Goal: Information Seeking & Learning: Learn about a topic

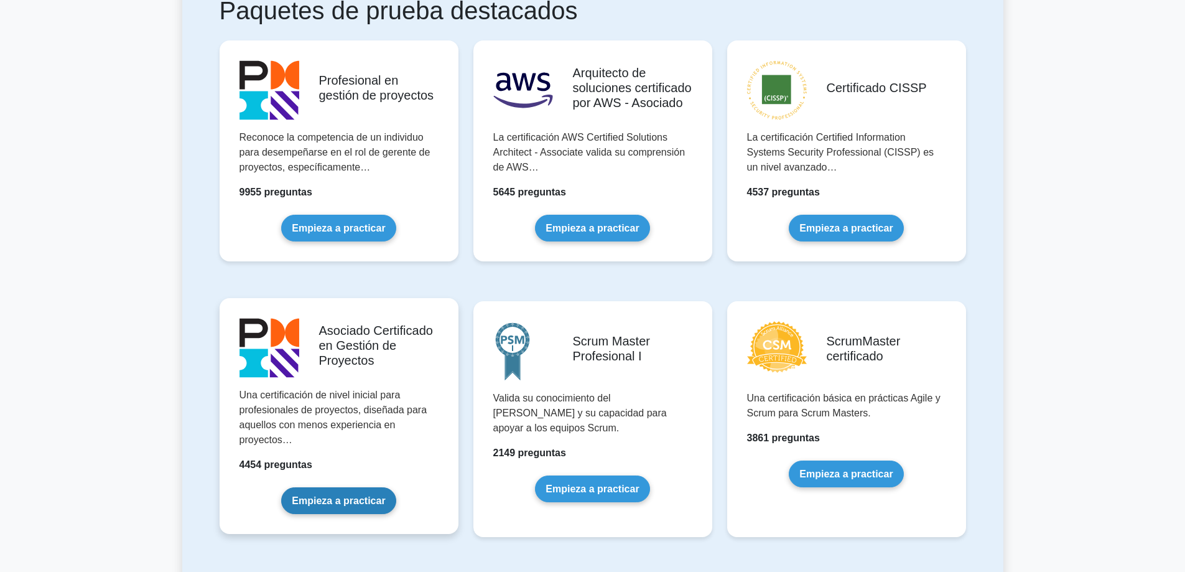
scroll to position [311, 0]
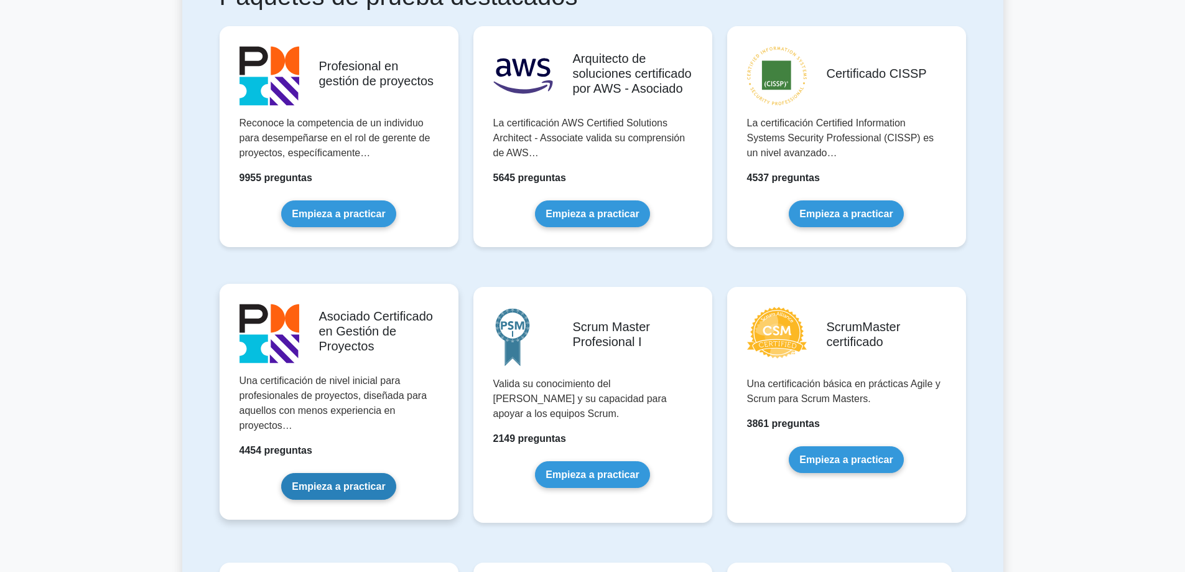
click at [345, 473] on link "Empieza a practicar" at bounding box center [338, 486] width 114 height 27
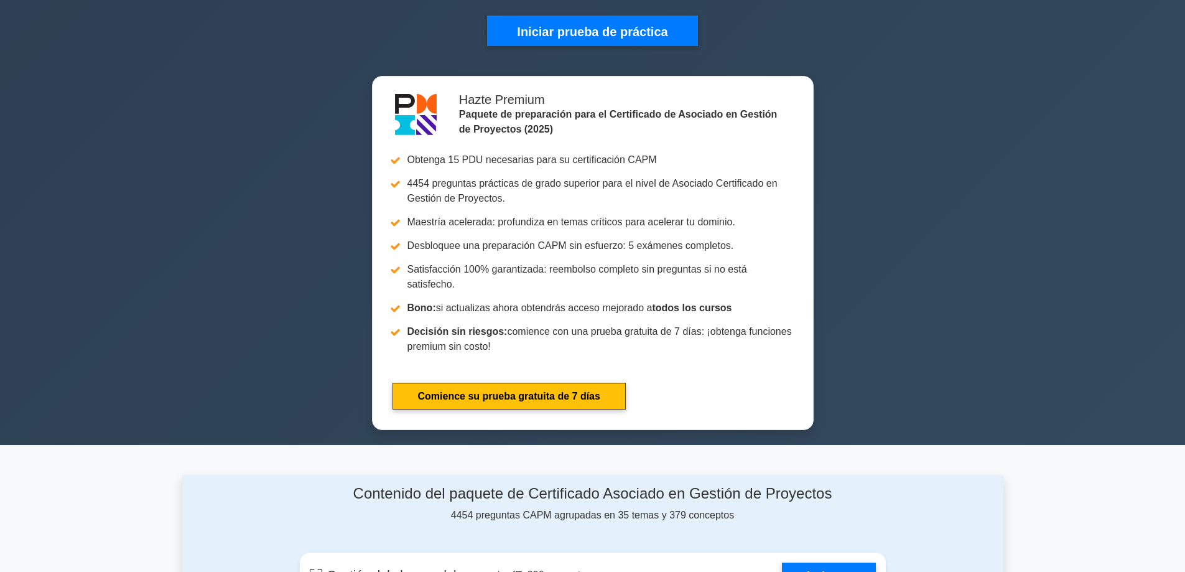
scroll to position [187, 0]
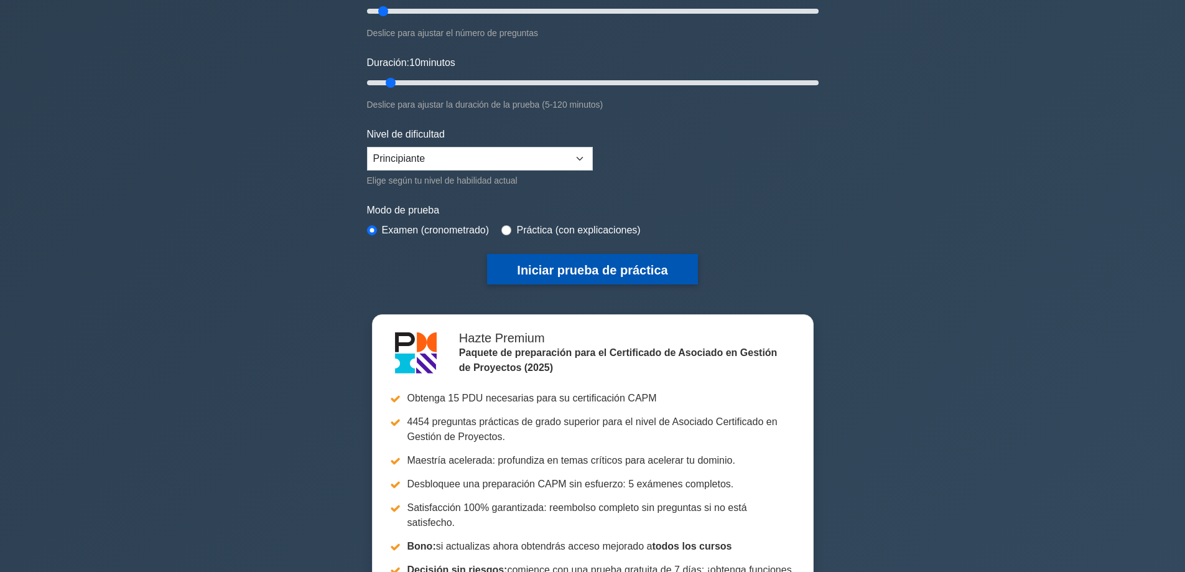
click at [587, 263] on font "Iniciar prueba de práctica" at bounding box center [592, 270] width 151 height 14
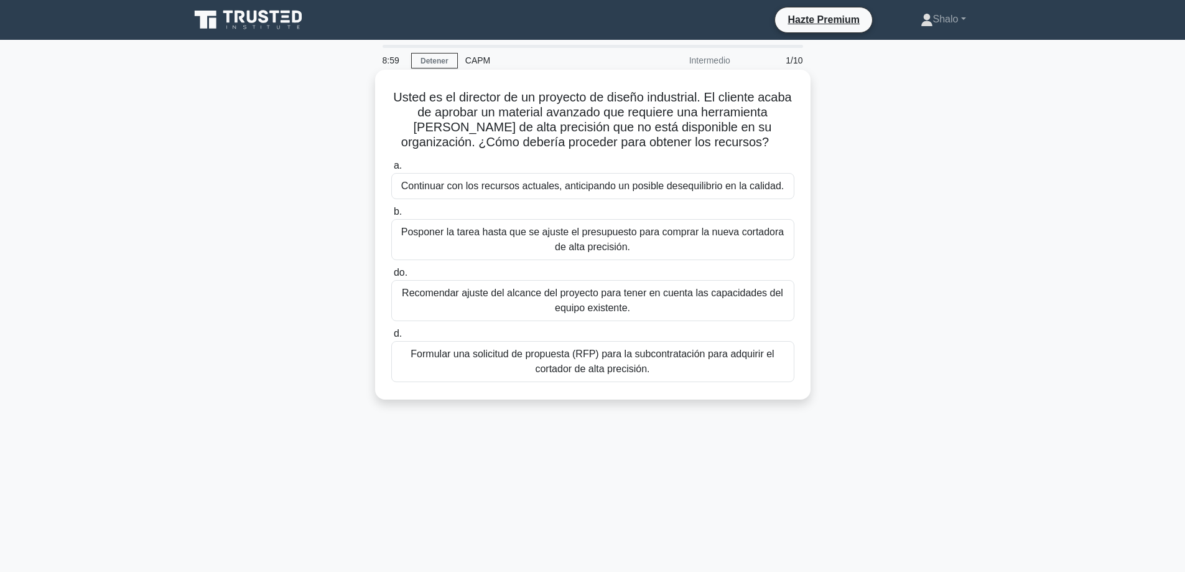
click at [599, 237] on font "Posponer la tarea hasta que se ajuste el presupuesto para comprar la nueva cort…" at bounding box center [592, 240] width 383 height 26
click at [391, 216] on input "b. Posponer la tarea hasta que se ajuste el presupuesto para comprar la nueva c…" at bounding box center [391, 212] width 0 height 8
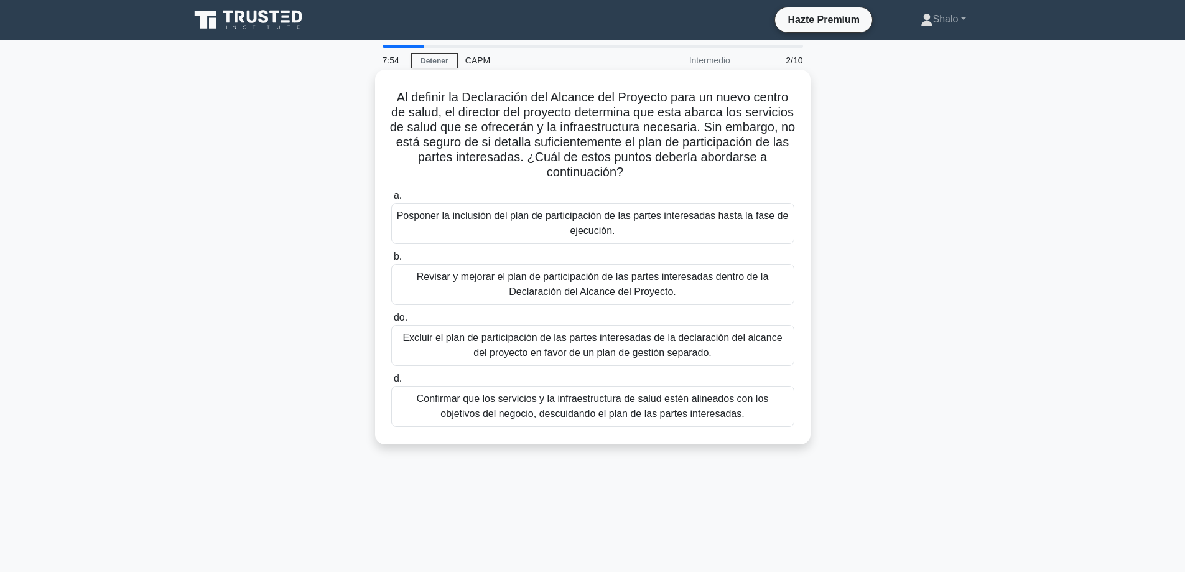
click at [585, 406] on font "Confirmar que los servicios y la infraestructura de salud estén alineados con l…" at bounding box center [593, 406] width 392 height 30
click at [391, 383] on input "d. Confirmar que los servicios y la infraestructura de salud estén alineados co…" at bounding box center [391, 379] width 0 height 8
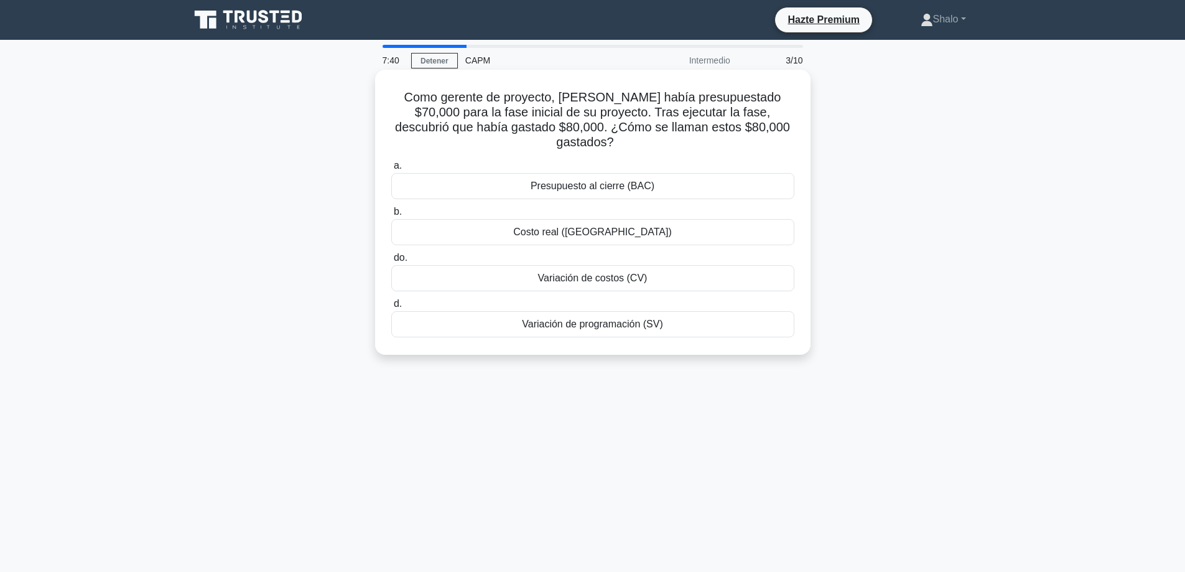
click at [608, 273] on font "Variación de costos (CV)" at bounding box center [593, 278] width 110 height 11
click at [391, 262] on input "do. Variación de costos (CV)" at bounding box center [391, 258] width 0 height 8
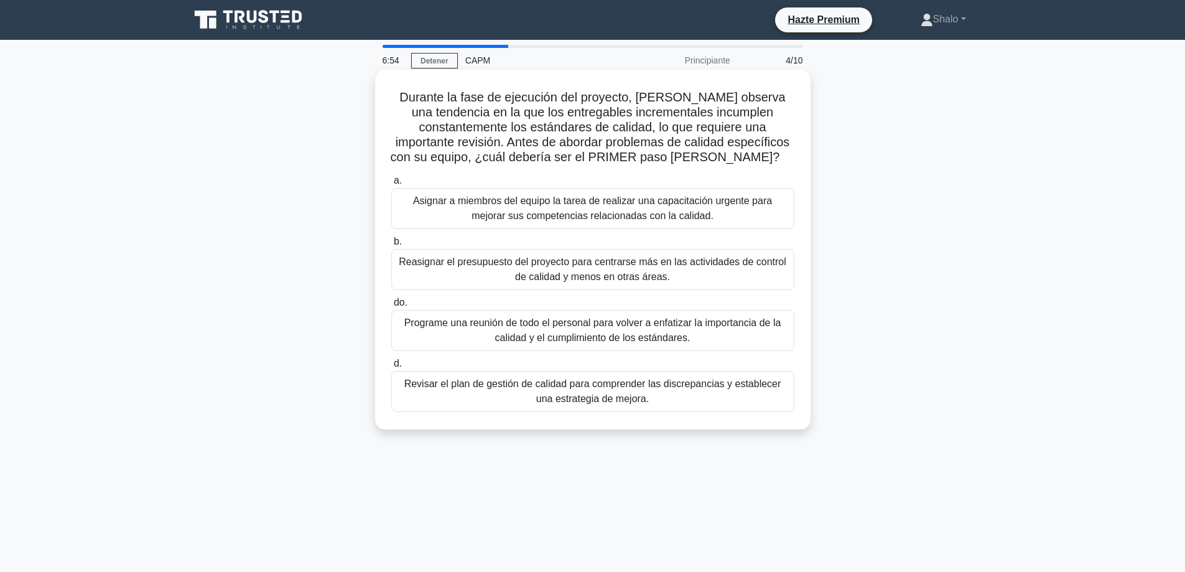
click at [621, 334] on font "Programe una reunión de todo el personal para volver a enfatizar la importancia…" at bounding box center [592, 330] width 377 height 26
click at [391, 307] on input "do. Programe una reunión de todo el personal para volver a enfatizar la importa…" at bounding box center [391, 303] width 0 height 8
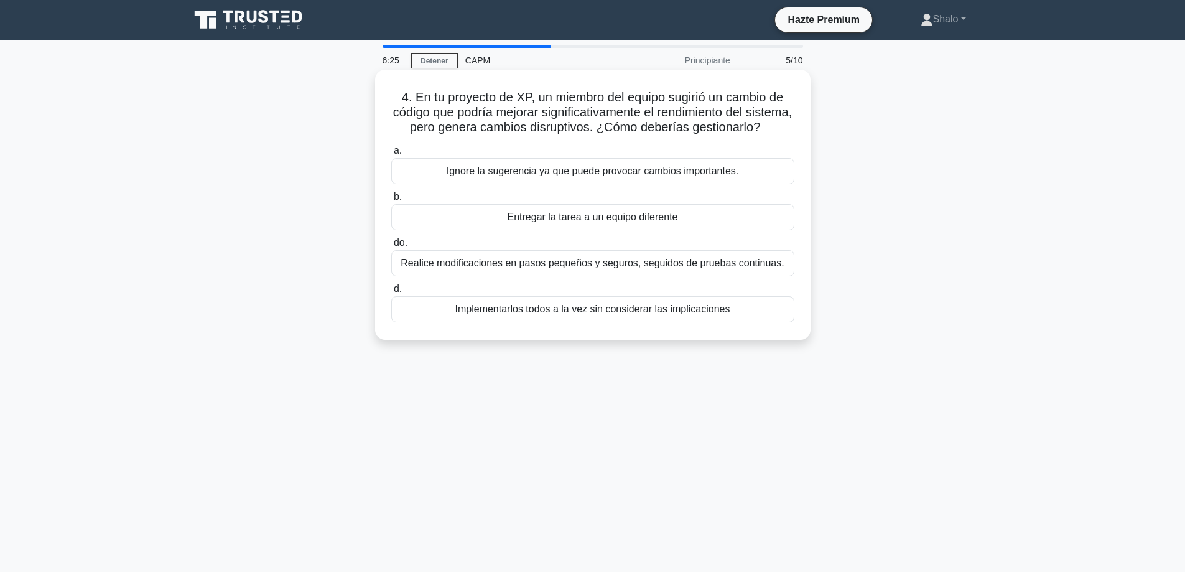
click at [521, 268] on font "Realice modificaciones en pasos pequeños y seguros, seguidos de pruebas continu…" at bounding box center [592, 263] width 383 height 11
click at [391, 247] on input "do. Realice modificaciones en pasos pequeños y seguros, seguidos de pruebas con…" at bounding box center [391, 243] width 0 height 8
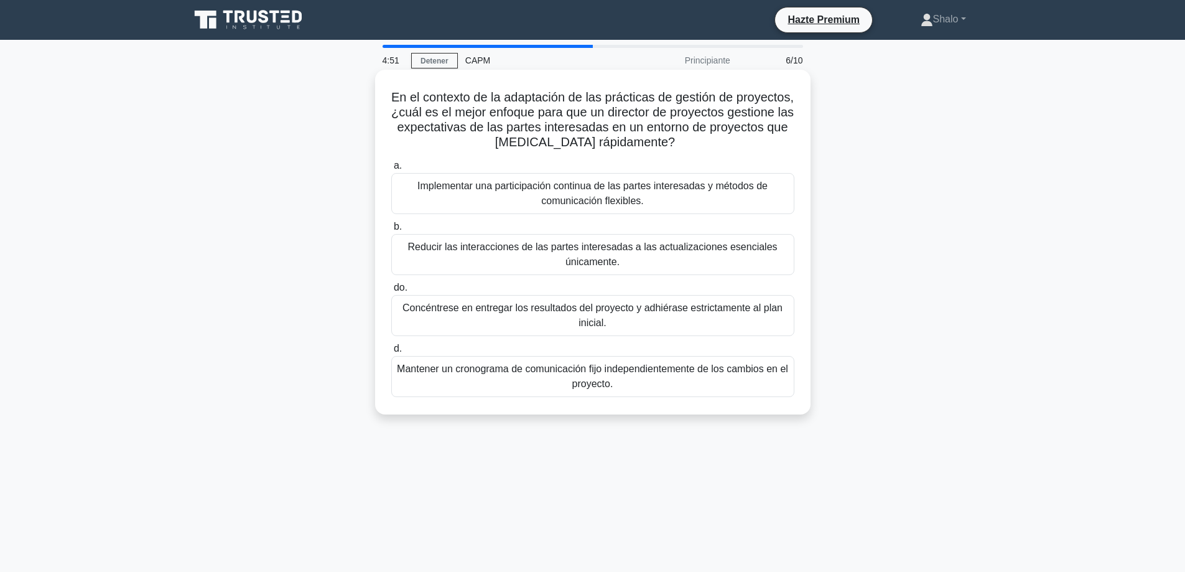
click at [614, 315] on font "Concéntrese en entregar los resultados del proyecto y adhiérase estrictamente a…" at bounding box center [593, 316] width 392 height 30
click at [391, 292] on input "do. Concéntrese en entregar los resultados del proyecto y adhiérase estrictamen…" at bounding box center [391, 288] width 0 height 8
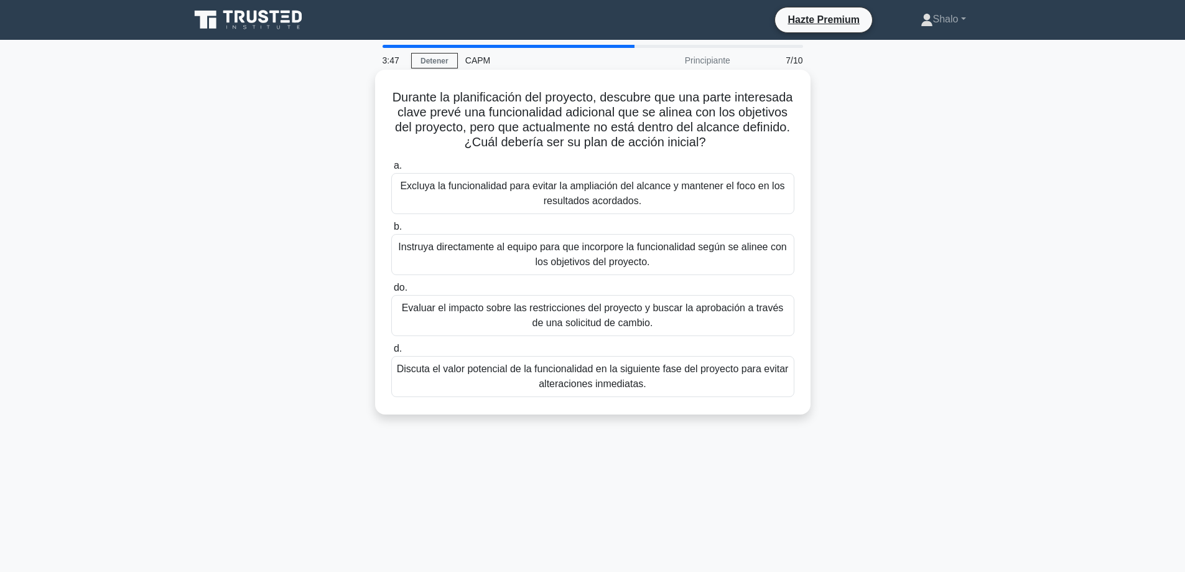
click at [543, 311] on font "Evaluar el impacto sobre las restricciones del proyecto y buscar la aprobación …" at bounding box center [593, 315] width 382 height 26
click at [391, 292] on input "do. Evaluar el impacto sobre las restricciones del proyecto y buscar la aprobac…" at bounding box center [391, 288] width 0 height 8
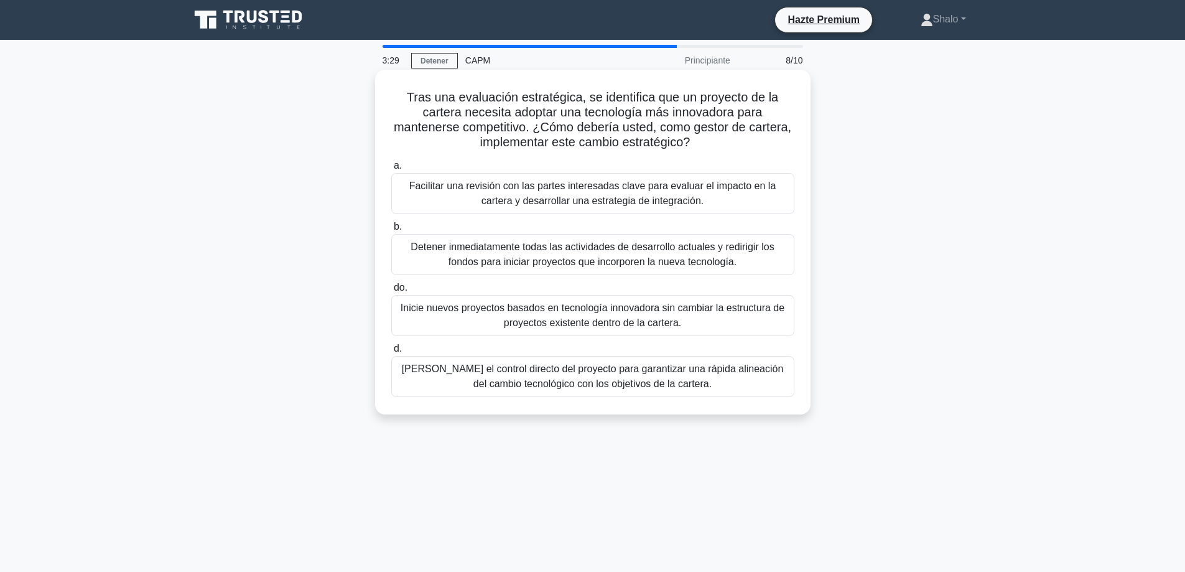
click at [590, 189] on font "Facilitar una revisión con las partes interesadas clave para evaluar el impacto…" at bounding box center [592, 193] width 367 height 26
click at [391, 170] on input "a. Facilitar una revisión con las partes interesadas clave para evaluar el impa…" at bounding box center [391, 166] width 0 height 8
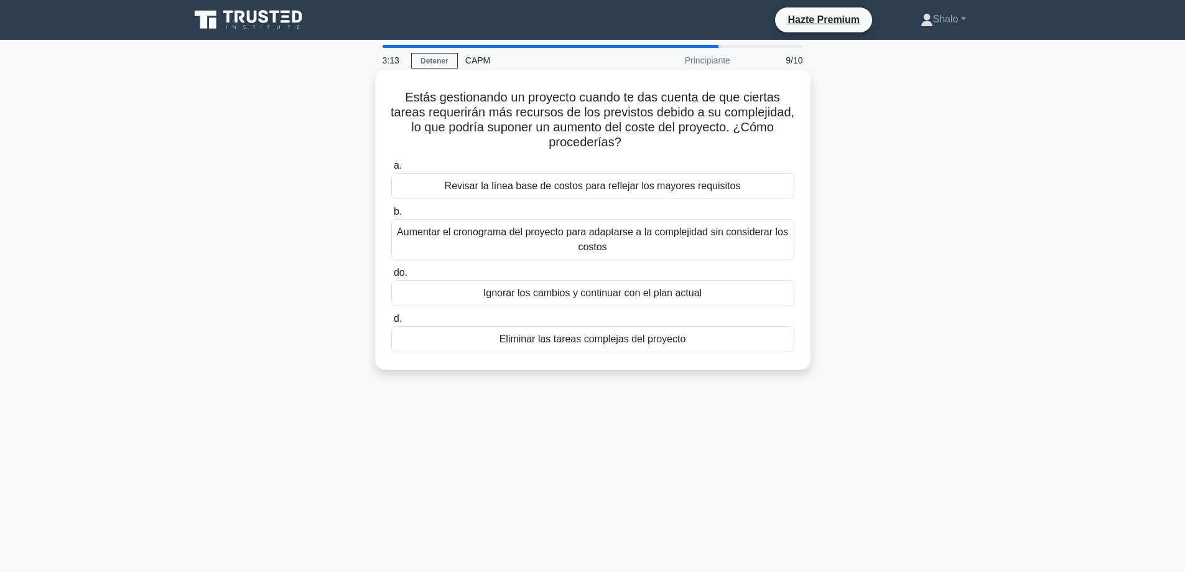
click at [516, 232] on font "Aumentar el cronograma del proyecto para adaptarse a la complejidad sin conside…" at bounding box center [592, 240] width 391 height 26
click at [391, 216] on input "b. Aumentar el cronograma del proyecto para adaptarse a la complejidad sin cons…" at bounding box center [391, 212] width 0 height 8
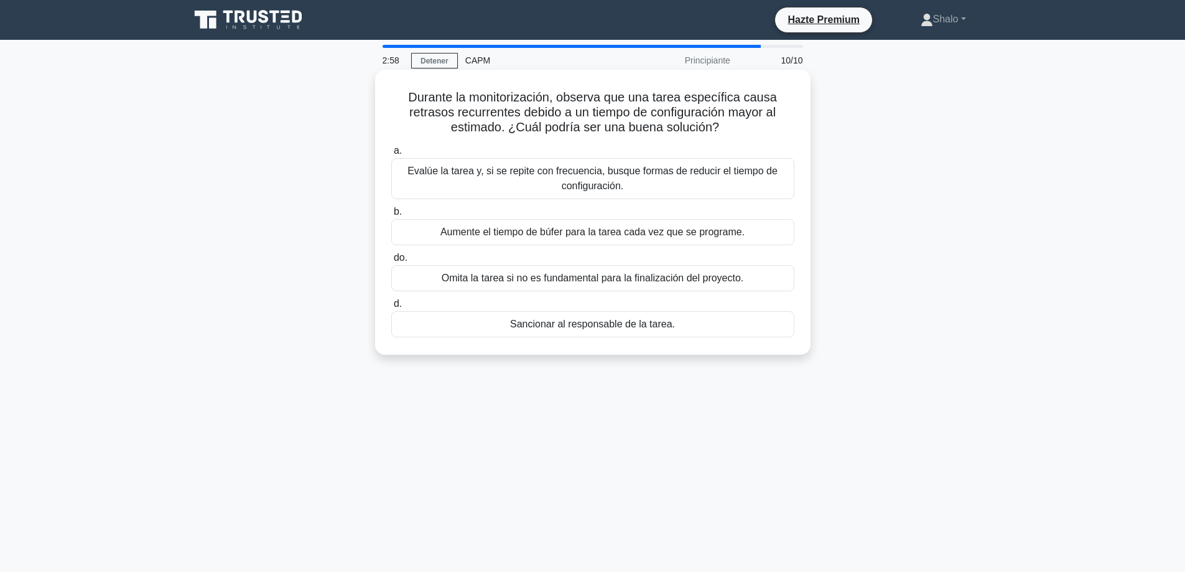
click at [541, 172] on font "Evalúe la tarea y, si se repite con frecuencia, busque formas de reducir el tie…" at bounding box center [593, 179] width 370 height 26
click at [391, 155] on input "a. Evalúe la tarea y, si se repite con frecuencia, busque formas de reducir el …" at bounding box center [391, 151] width 0 height 8
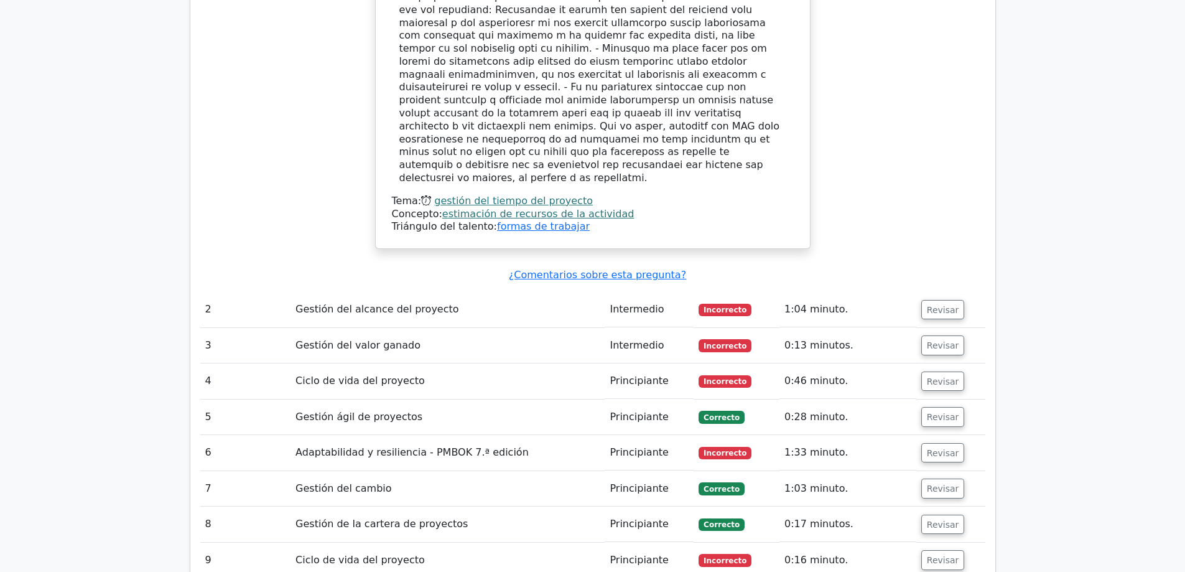
scroll to position [1680, 0]
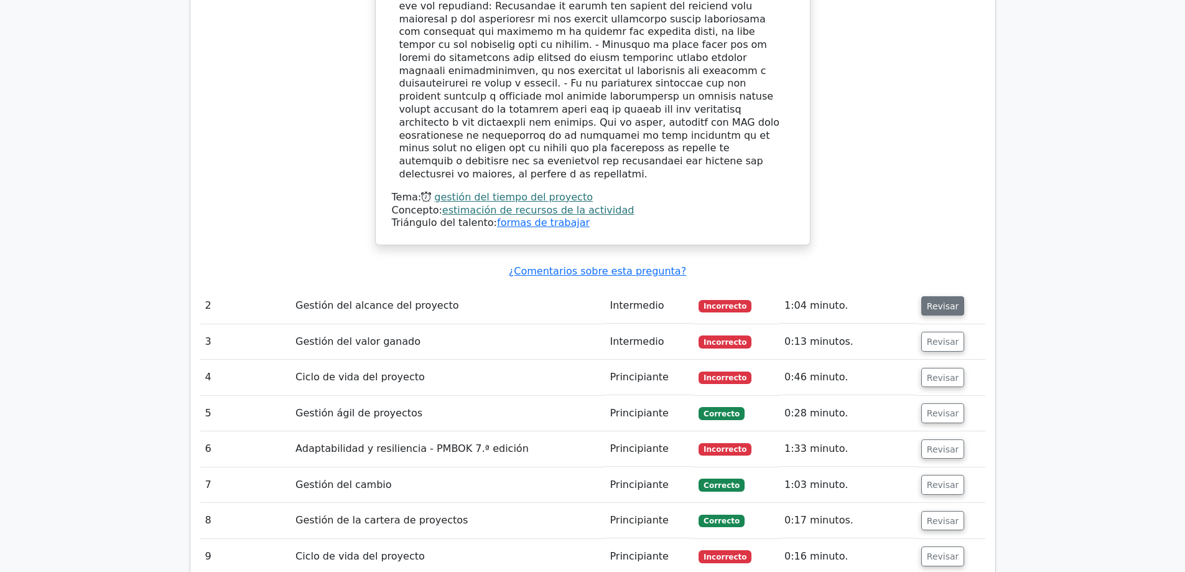
click at [943, 301] on font "Revisar" at bounding box center [943, 306] width 32 height 10
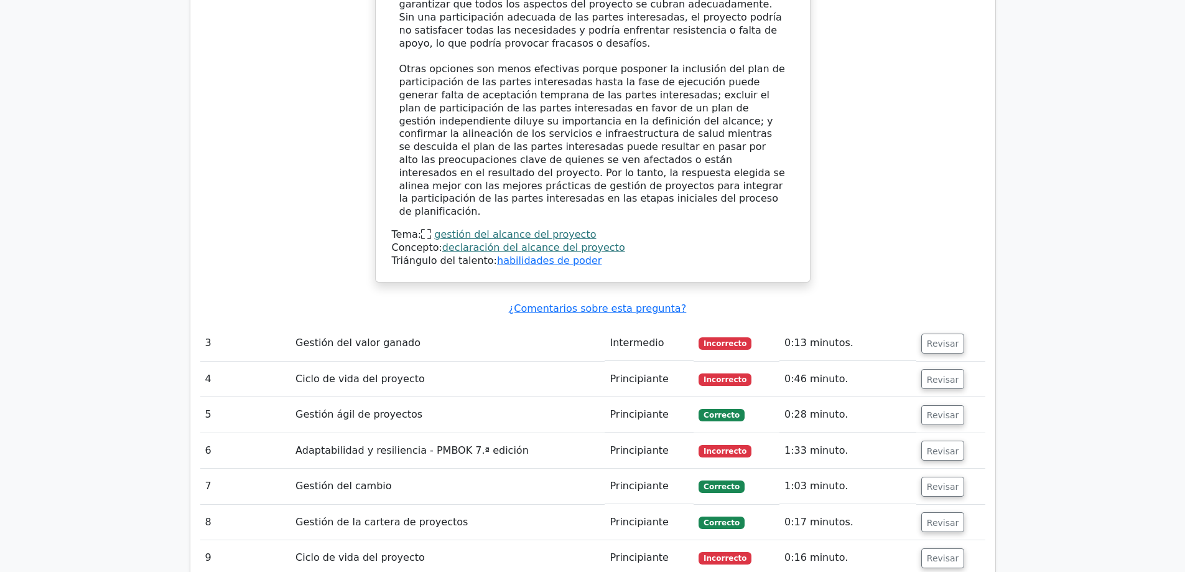
scroll to position [2489, 0]
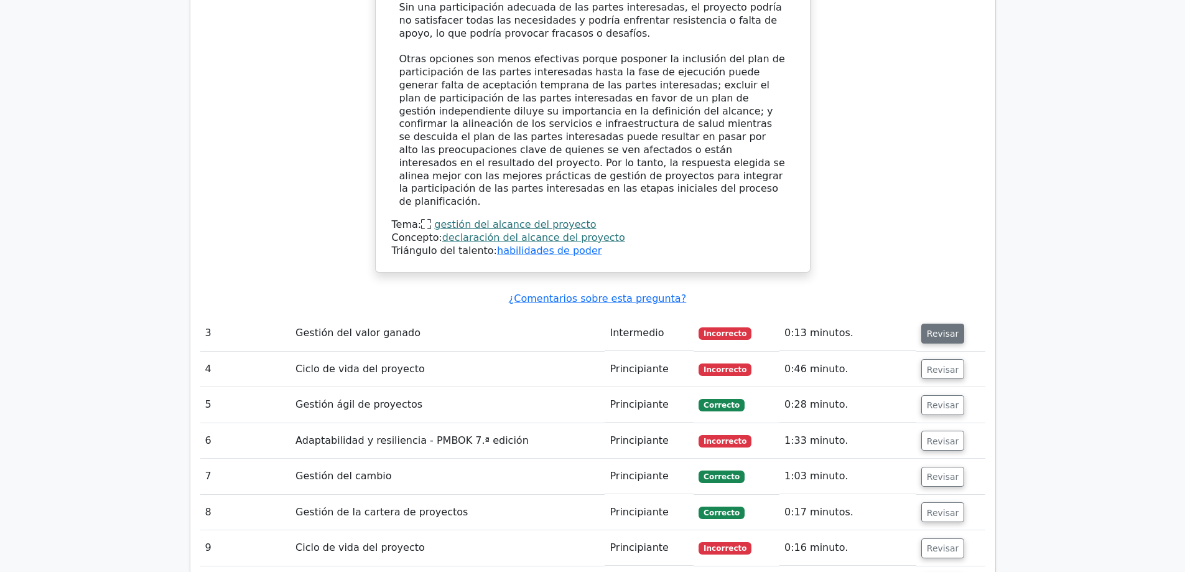
click at [947, 329] on font "Revisar" at bounding box center [943, 334] width 32 height 10
